Goal: Feedback & Contribution: Submit feedback/report problem

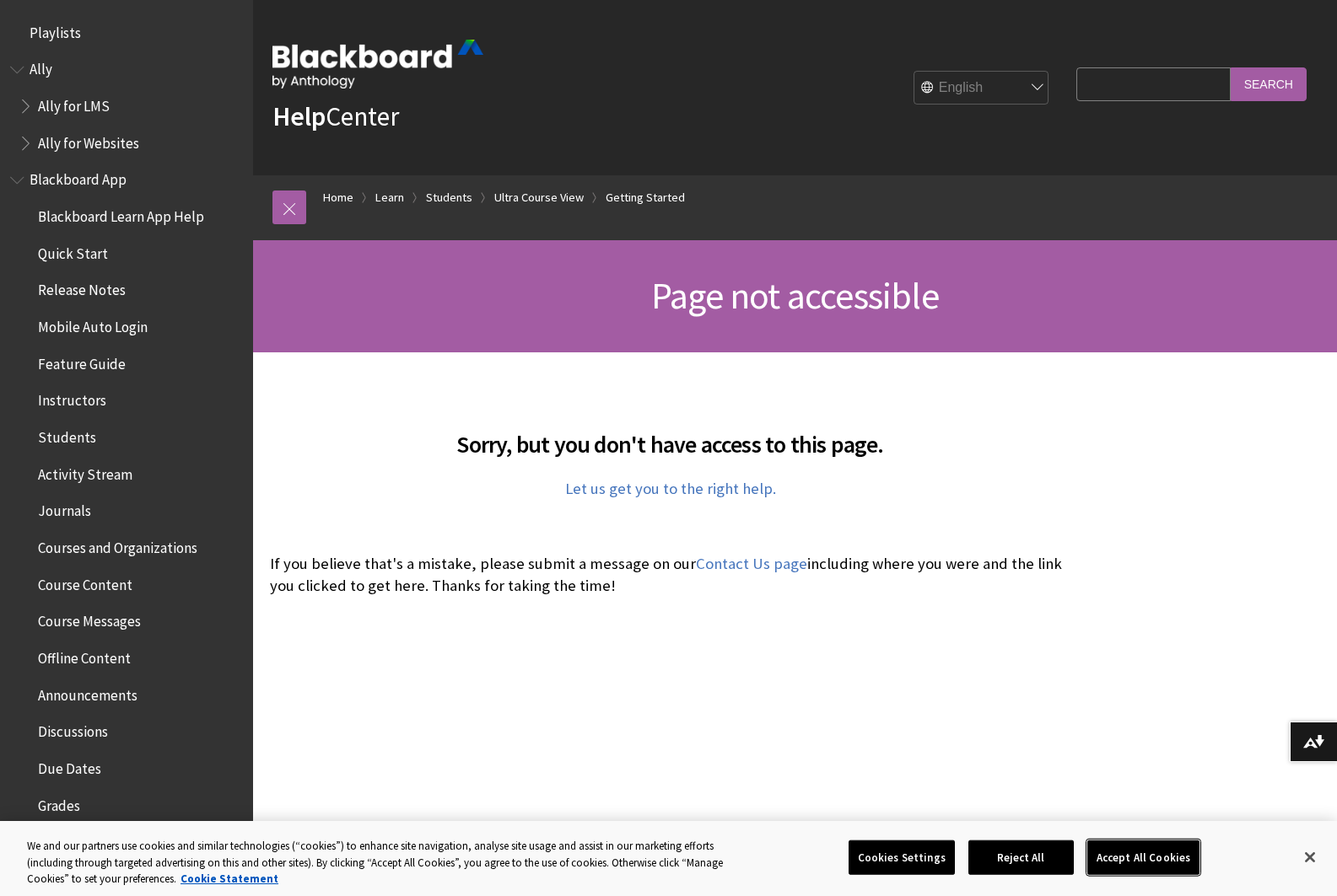
click at [1151, 859] on button "Accept All Cookies" at bounding box center [1143, 857] width 112 height 35
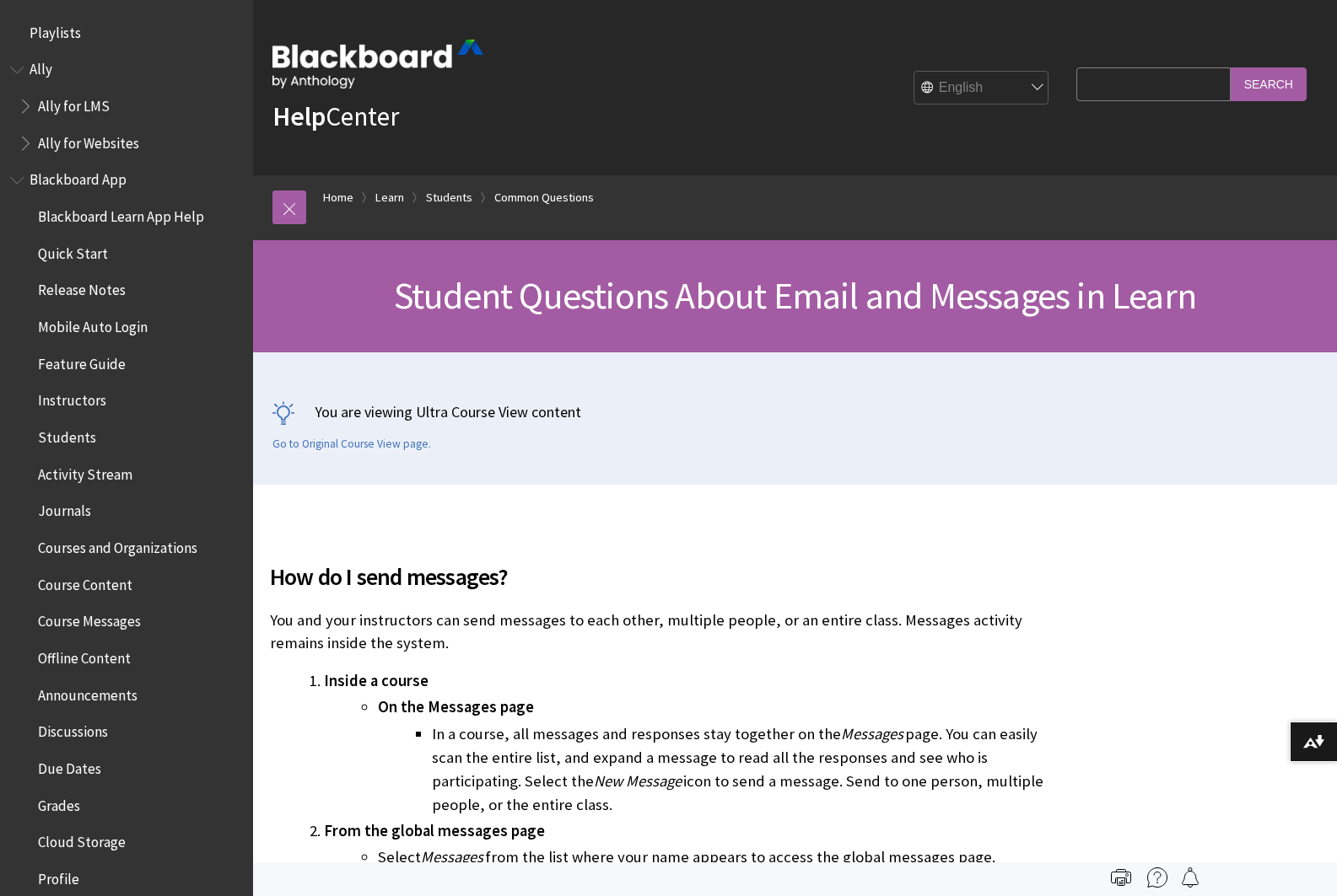
click at [86, 256] on span "Quick Start" at bounding box center [73, 251] width 70 height 23
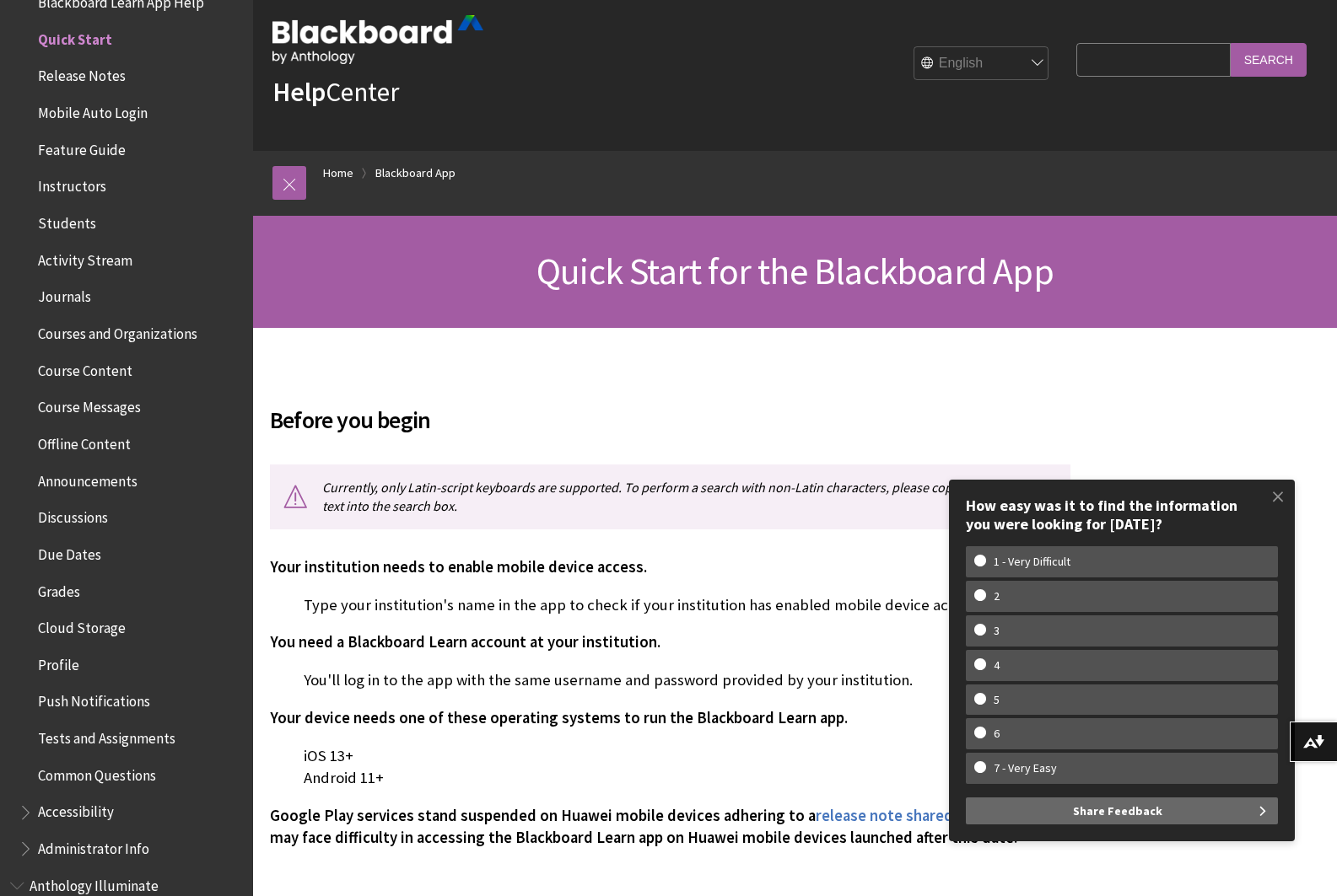
scroll to position [32, 0]
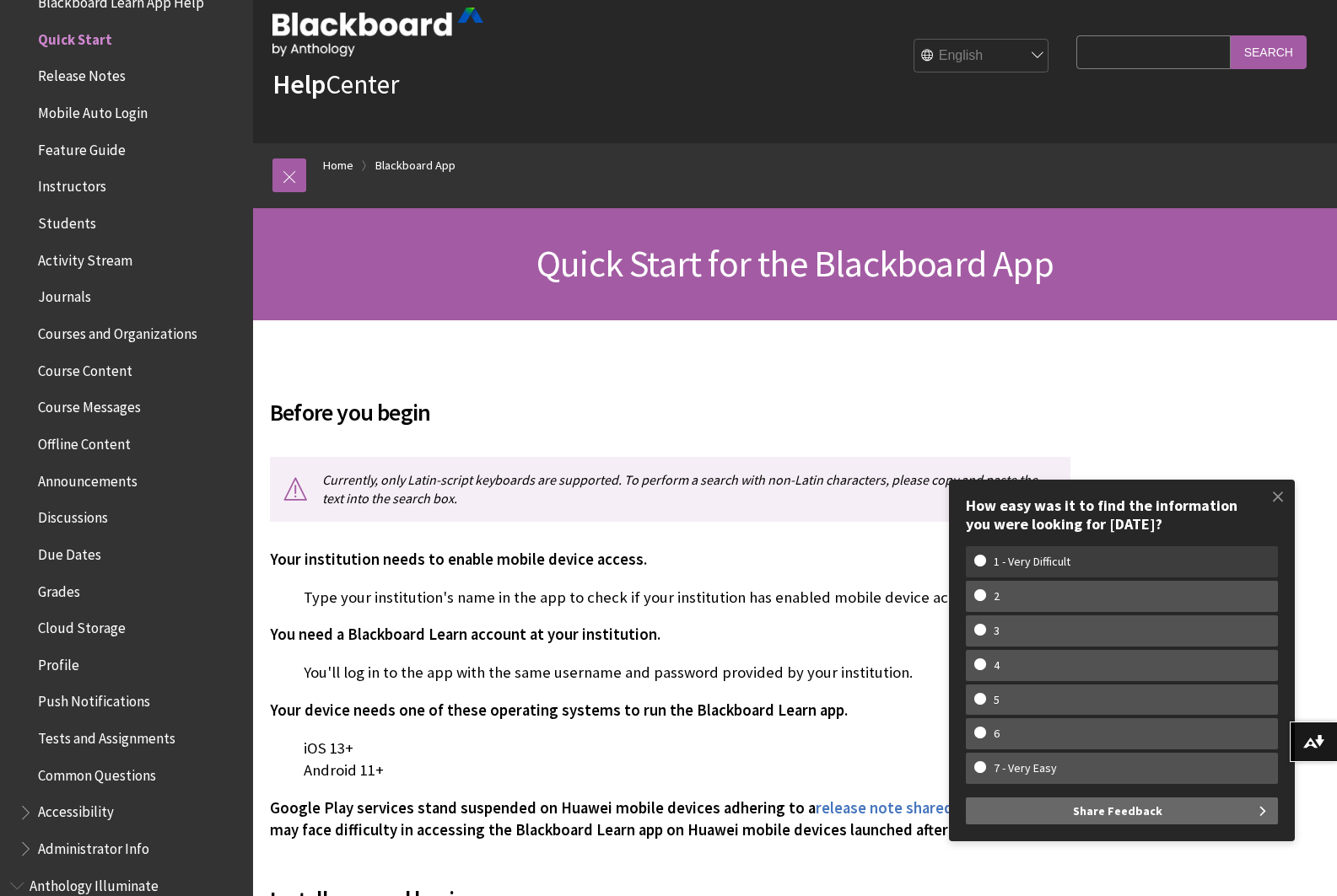
drag, startPoint x: 984, startPoint y: 559, endPoint x: 1032, endPoint y: 562, distance: 48.1
click at [984, 559] on w-span "1 - Very Difficult" at bounding box center [1121, 562] width 295 height 15
click at [984, 559] on input "1 - Very Difficult" at bounding box center [979, 560] width 11 height 11
radio input "true"
drag, startPoint x: 1129, startPoint y: 813, endPoint x: 1133, endPoint y: 771, distance: 42.2
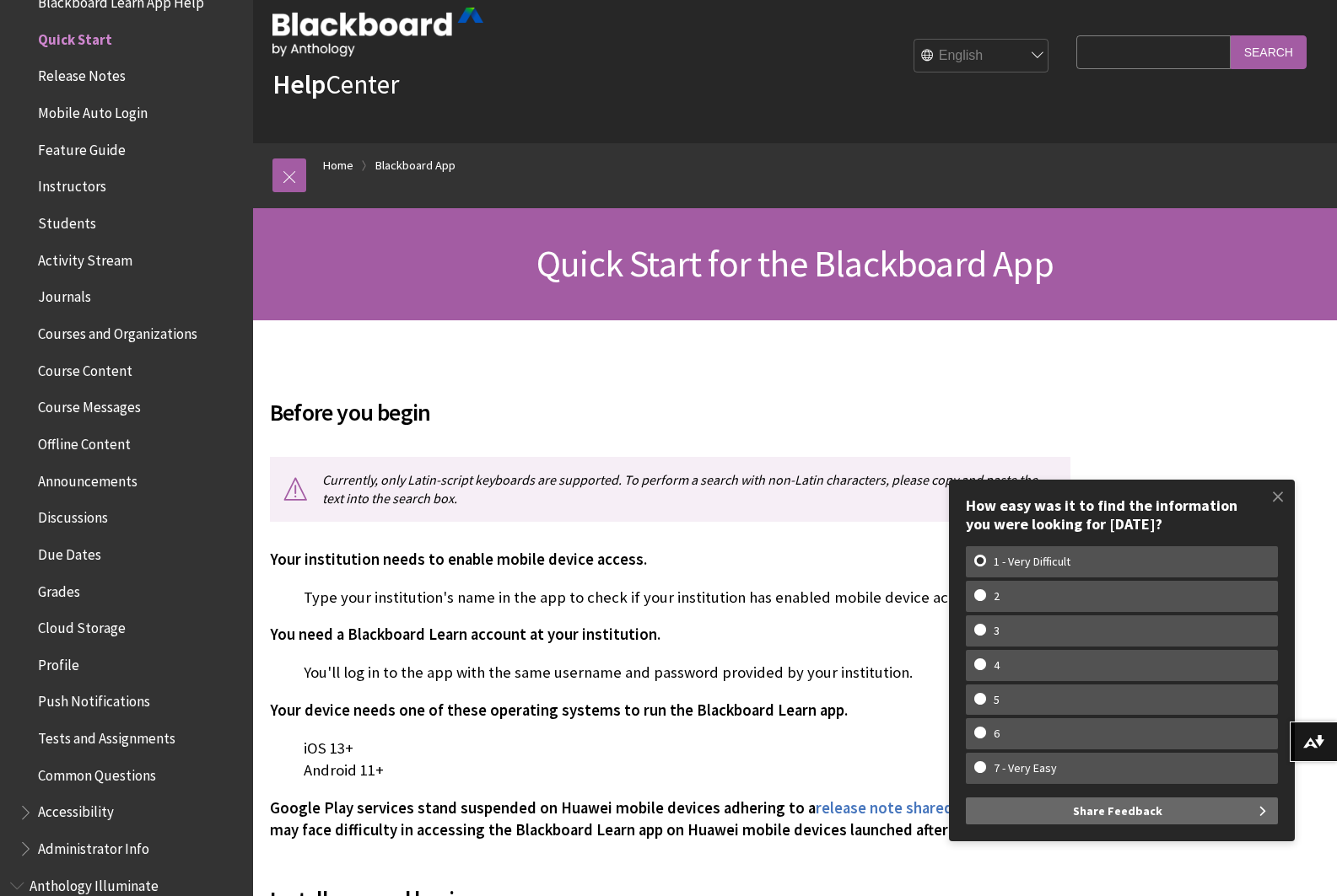
click at [1129, 812] on span "Share Feedback" at bounding box center [1118, 811] width 90 height 27
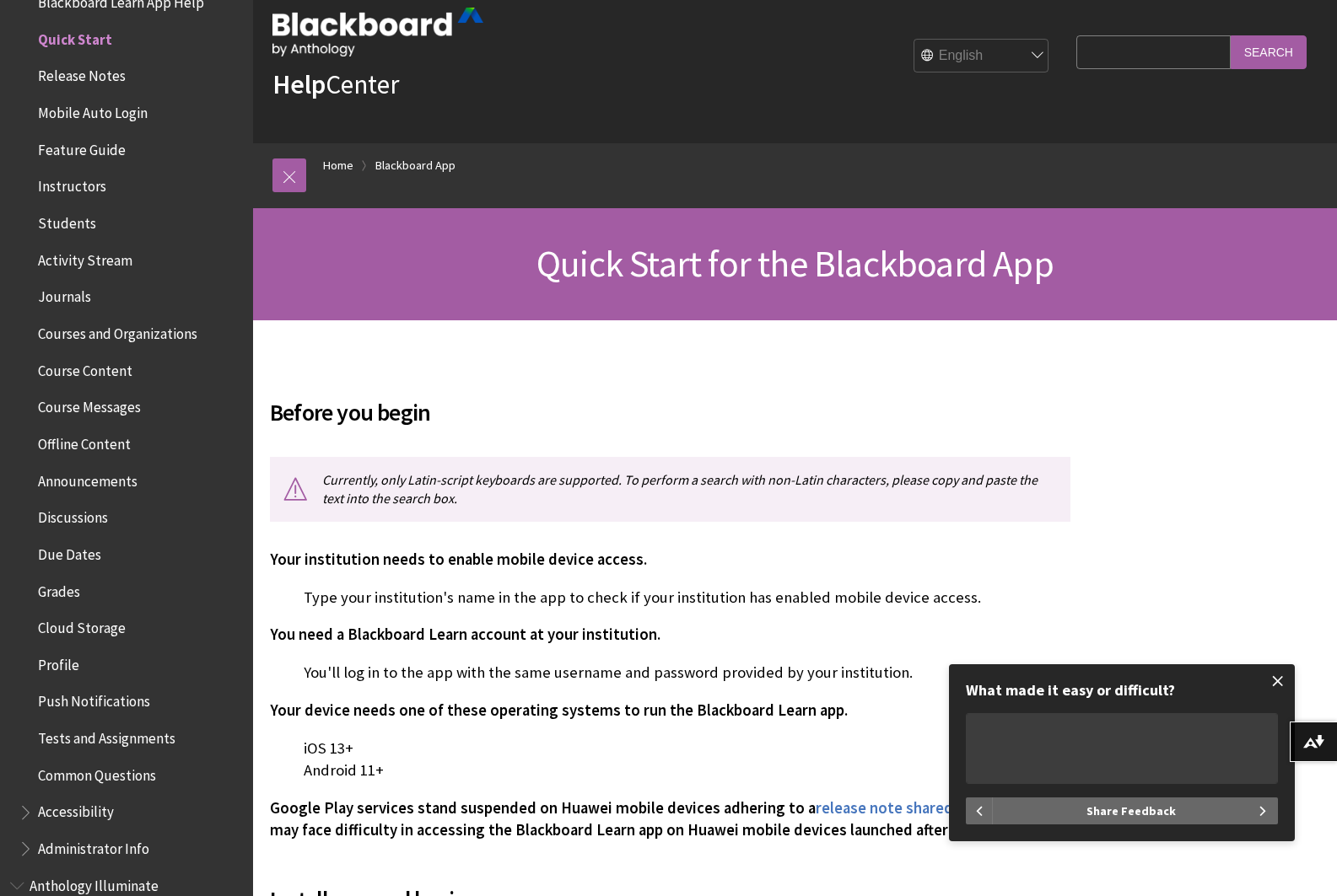
click at [1275, 675] on span at bounding box center [1278, 681] width 35 height 35
